Goal: Task Accomplishment & Management: Manage account settings

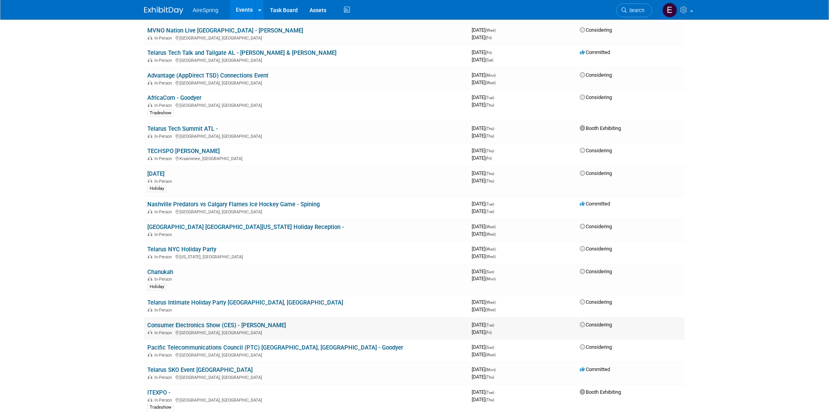
scroll to position [1175, 0]
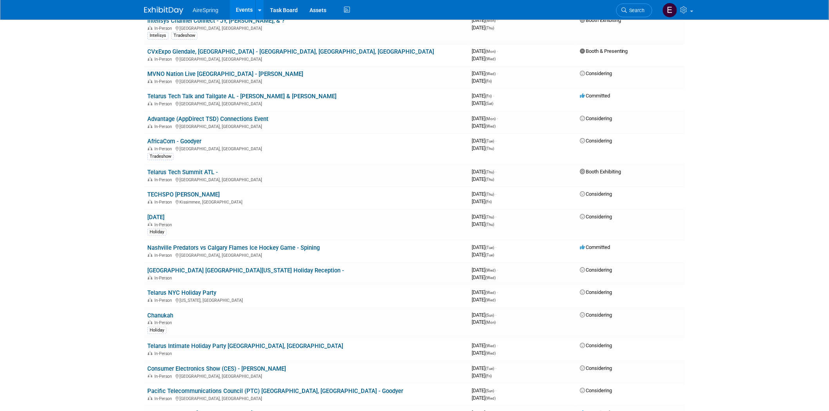
click at [174, 138] on link "AfricaCom - Goodyer" at bounding box center [174, 141] width 54 height 7
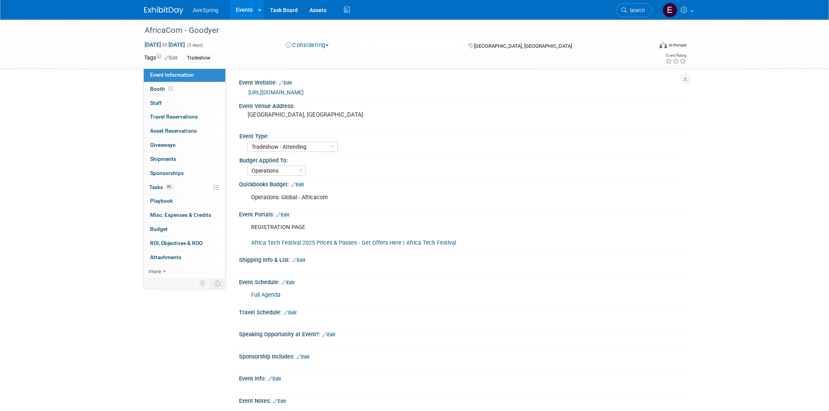
select select "Tradeshow - Attending"
select select "Operations"
click at [158, 103] on span "Staff 0" at bounding box center [156, 103] width 12 height 6
select select "Tradeshow - Attending"
select select "Operations"
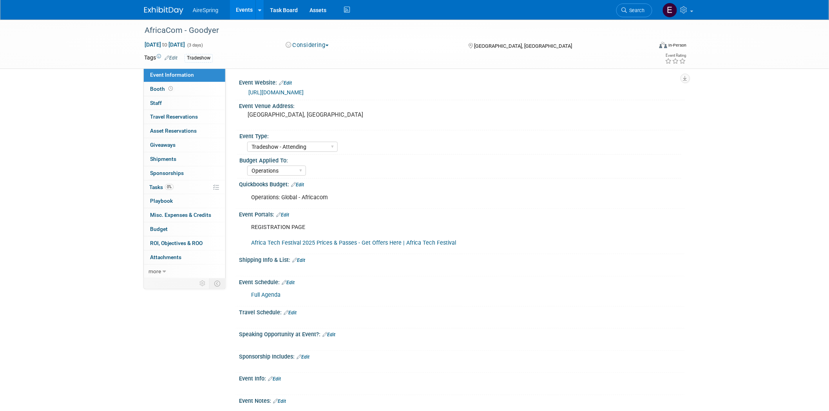
click at [295, 90] on link "https://tmt.knect365.com/africacom/" at bounding box center [275, 92] width 55 height 6
drag, startPoint x: 246, startPoint y: 114, endPoint x: 409, endPoint y: 116, distance: 163.3
click at [409, 116] on div "Cape Town International Convention Centre, Cape Town" at bounding box center [332, 118] width 174 height 18
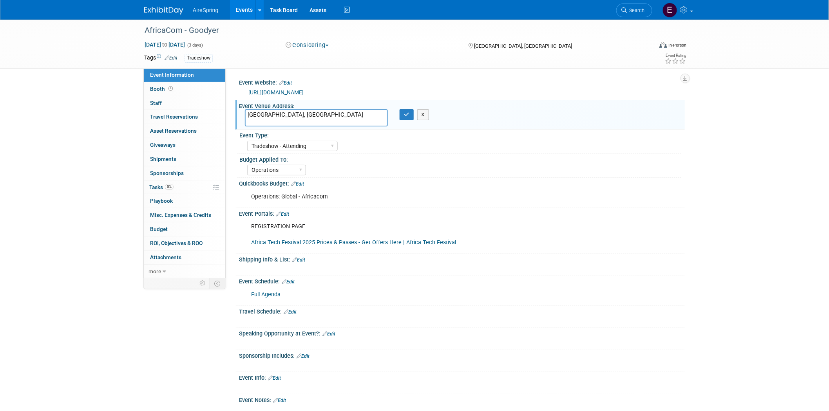
drag, startPoint x: 247, startPoint y: 113, endPoint x: 378, endPoint y: 121, distance: 131.1
click at [378, 121] on textarea "Cape Town International Convention Centre, Cape Town" at bounding box center [316, 117] width 143 height 17
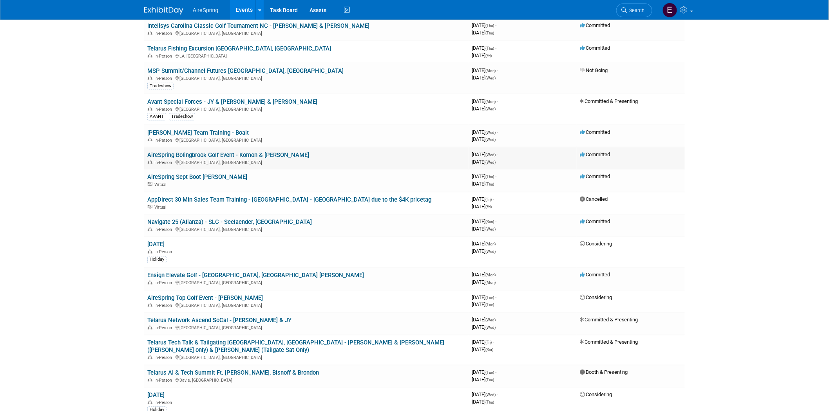
scroll to position [435, 0]
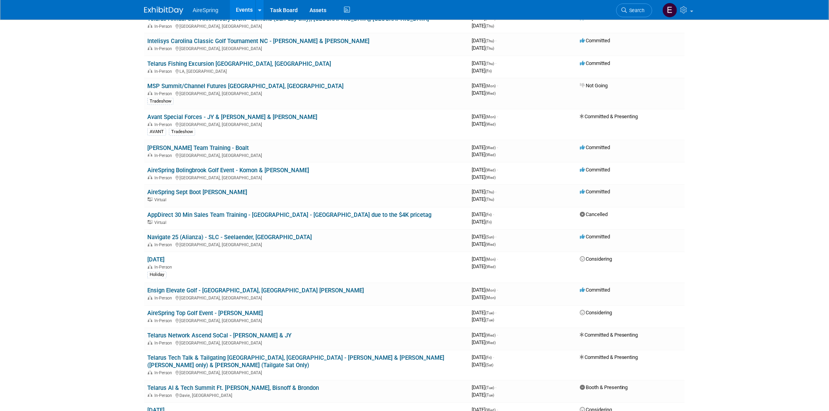
click at [237, 167] on link "AireSpring Bolingbrook Golf Event - Komon & [PERSON_NAME]" at bounding box center [228, 170] width 162 height 7
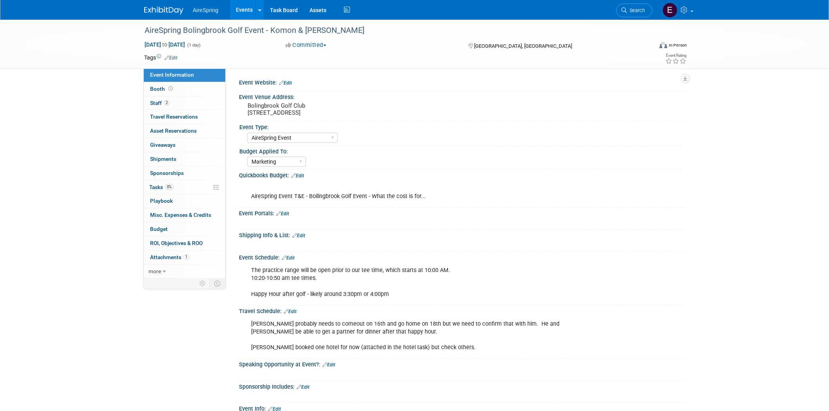
select select "AireSpring Event"
select select "Marketing"
drag, startPoint x: 142, startPoint y: 28, endPoint x: 262, endPoint y: 28, distance: 119.4
click at [262, 28] on div "AireSpring Bolingbrook Golf Event - Komon & [PERSON_NAME]" at bounding box center [391, 30] width 498 height 14
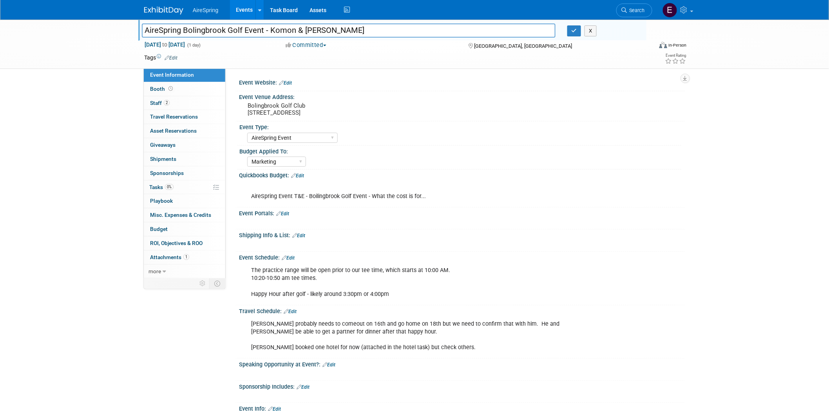
click at [121, 41] on div "AireSpring Bolingbrook Golf Event - Komon & [PERSON_NAME] AireSpring Bolingbroo…" at bounding box center [414, 44] width 829 height 49
drag, startPoint x: 169, startPoint y: 29, endPoint x: 262, endPoint y: 31, distance: 92.4
click at [262, 31] on input "AireSpring Bolingbrook Golf Event - Komon & [PERSON_NAME]" at bounding box center [348, 30] width 413 height 14
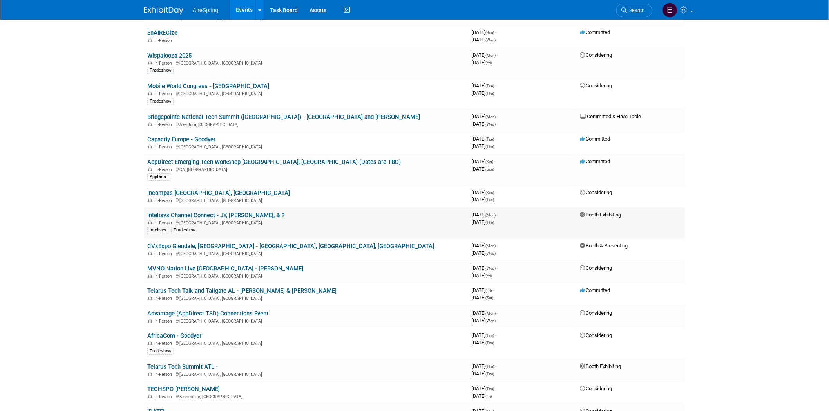
scroll to position [1000, 0]
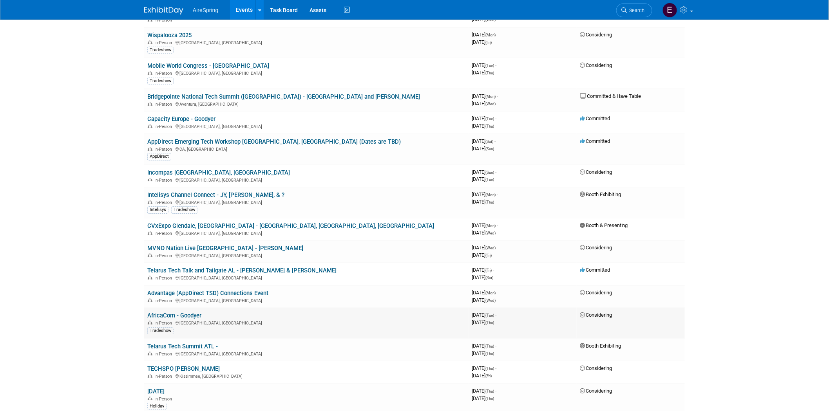
click at [184, 312] on link "AfricaCom - Goodyer" at bounding box center [174, 315] width 54 height 7
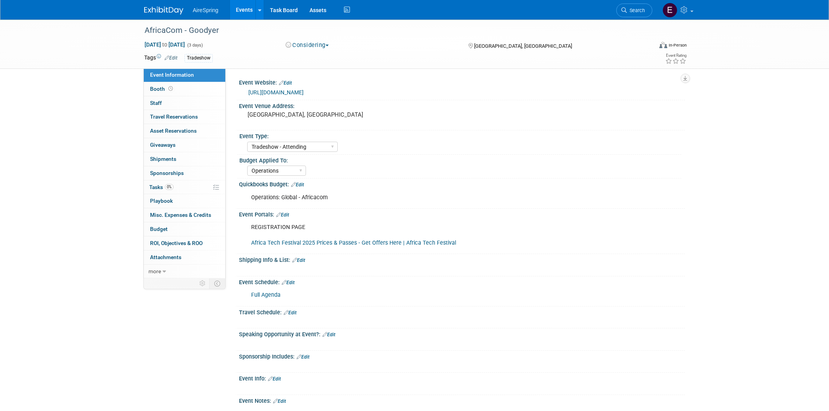
select select "Tradeshow - Attending"
select select "Operations"
drag, startPoint x: 247, startPoint y: 114, endPoint x: 397, endPoint y: 110, distance: 150.4
click at [397, 110] on div "Cape Town International Convention Centre, Cape Town" at bounding box center [332, 118] width 174 height 18
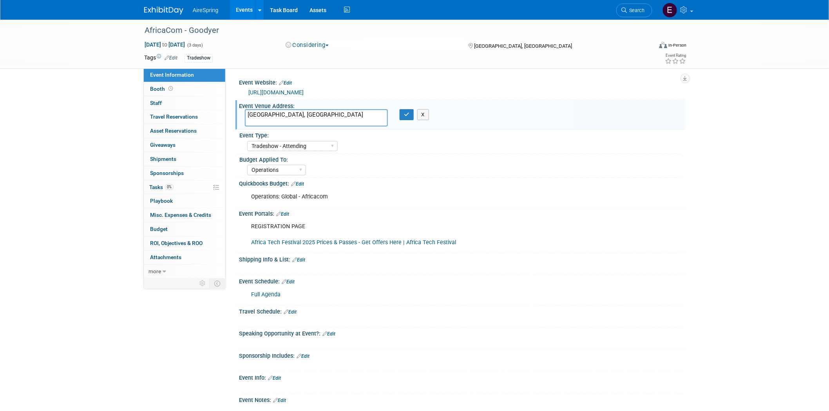
drag, startPoint x: 246, startPoint y: 116, endPoint x: 365, endPoint y: 127, distance: 120.4
click at [380, 121] on textarea "Cape Town International Convention Centre, Cape Town" at bounding box center [316, 117] width 143 height 17
click at [312, 129] on div "Event Venue Address: Cape Town International Convention Centre, Cape Town Cape …" at bounding box center [459, 115] width 449 height 30
click at [258, 111] on textarea "Cape Town International Convention Centre, Cape Town" at bounding box center [316, 117] width 143 height 17
click at [310, 130] on div "Event Website: Edit https://tmt.knect365.com/africacom/ Event Venue Address: Ca…" at bounding box center [457, 273] width 441 height 392
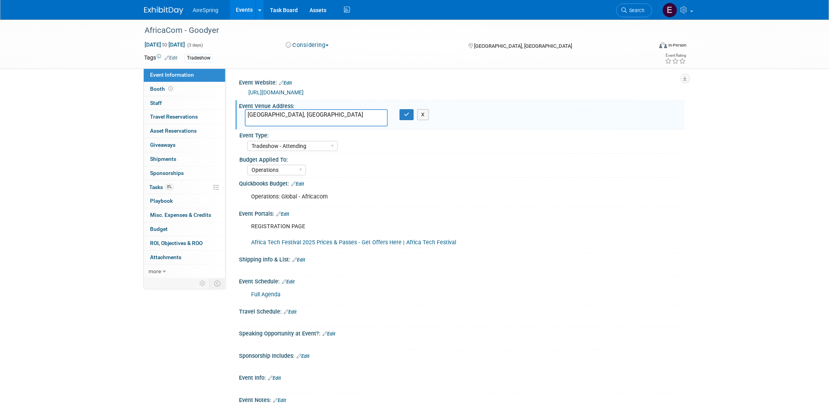
click at [292, 115] on textarea "Cape Town International Convention Centre, Cape Town" at bounding box center [316, 117] width 143 height 17
click at [271, 124] on textarea "Cape Town International Convention Centre, Cape Town" at bounding box center [316, 117] width 143 height 17
click at [440, 187] on div "Quickbooks Budget: Edit Operations: Global - Africacom X" at bounding box center [459, 193] width 449 height 30
drag, startPoint x: 286, startPoint y: 114, endPoint x: 374, endPoint y: 125, distance: 88.1
click at [374, 125] on textarea "Cape Town International Convention Centre, Cape Town" at bounding box center [316, 117] width 143 height 17
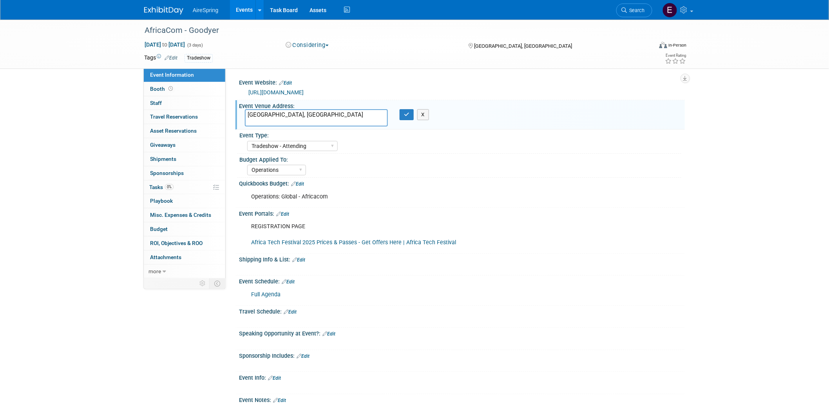
click at [343, 134] on div "Event Type:" at bounding box center [460, 135] width 442 height 10
drag, startPoint x: 258, startPoint y: 113, endPoint x: 367, endPoint y: 128, distance: 109.5
click at [374, 121] on textarea "Cape Town International Convention Centre, Cape Town" at bounding box center [316, 117] width 143 height 17
